Goal: Check status: Check status

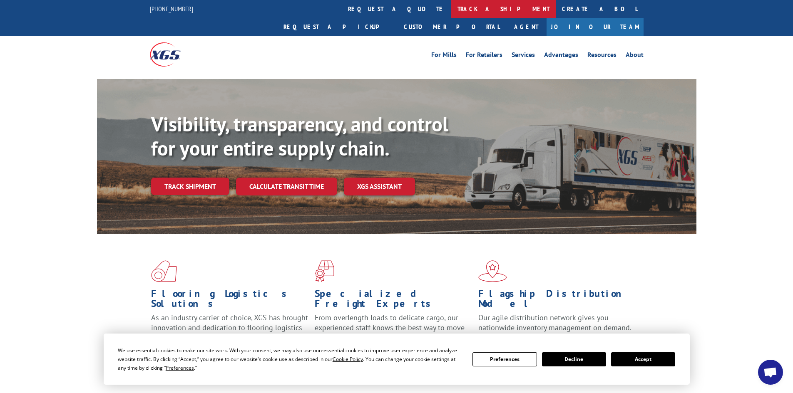
click at [451, 10] on link "track a shipment" at bounding box center [503, 9] width 104 height 18
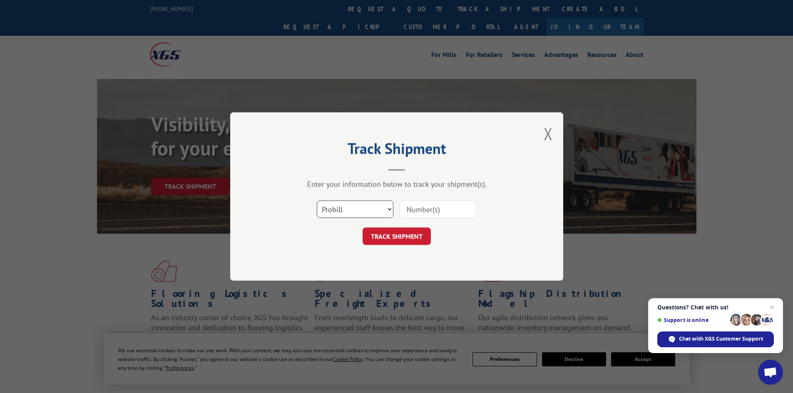
click at [342, 216] on select "Select category... Probill BOL PO" at bounding box center [355, 209] width 77 height 17
select select "bol"
click at [317, 201] on select "Select category... Probill BOL PO" at bounding box center [355, 209] width 77 height 17
click at [415, 212] on input at bounding box center [437, 209] width 77 height 17
paste input "481668"
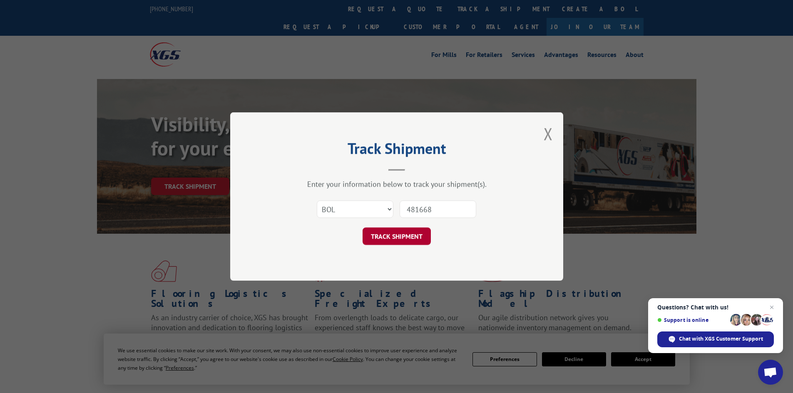
type input "481668"
click at [406, 235] on button "TRACK SHIPMENT" at bounding box center [396, 236] width 68 height 17
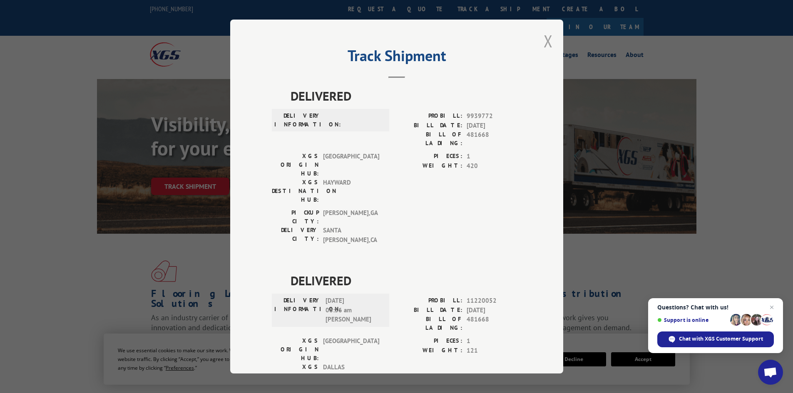
click at [546, 38] on button "Close modal" at bounding box center [547, 41] width 9 height 22
